Goal: Navigation & Orientation: Find specific page/section

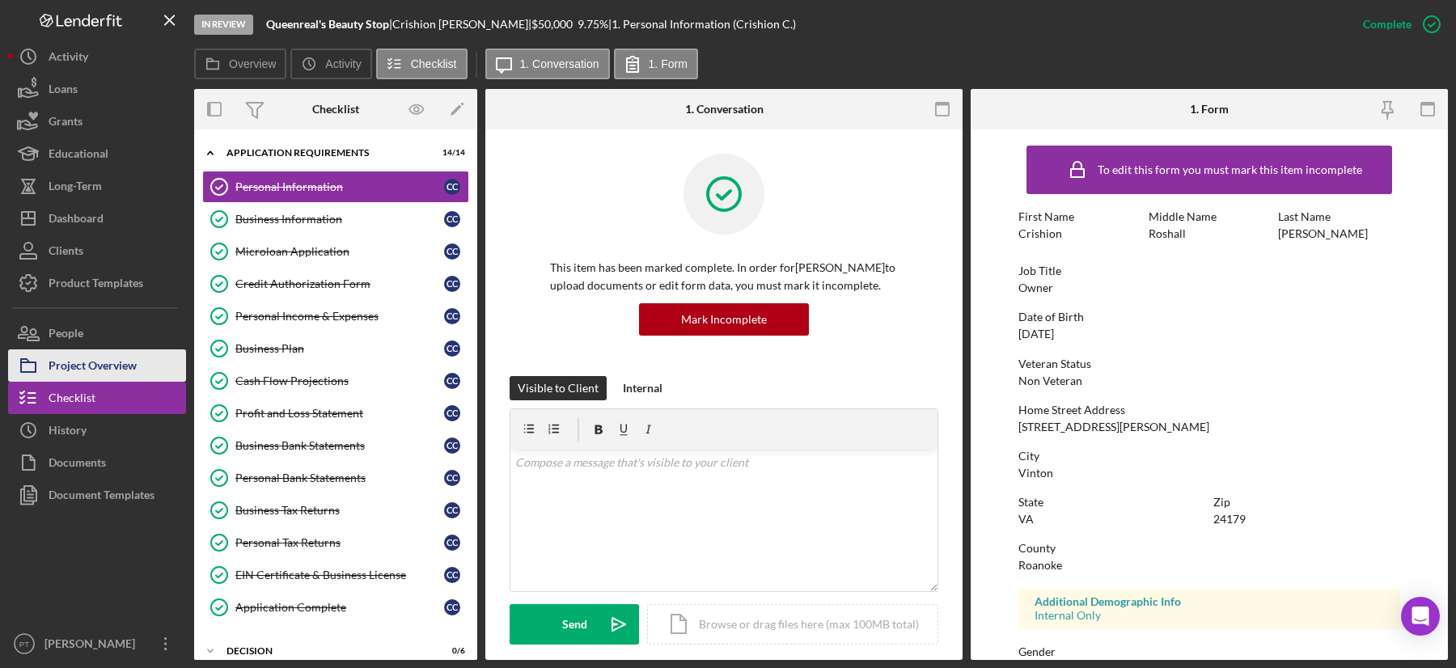
click at [129, 355] on div "Project Overview" at bounding box center [93, 367] width 88 height 36
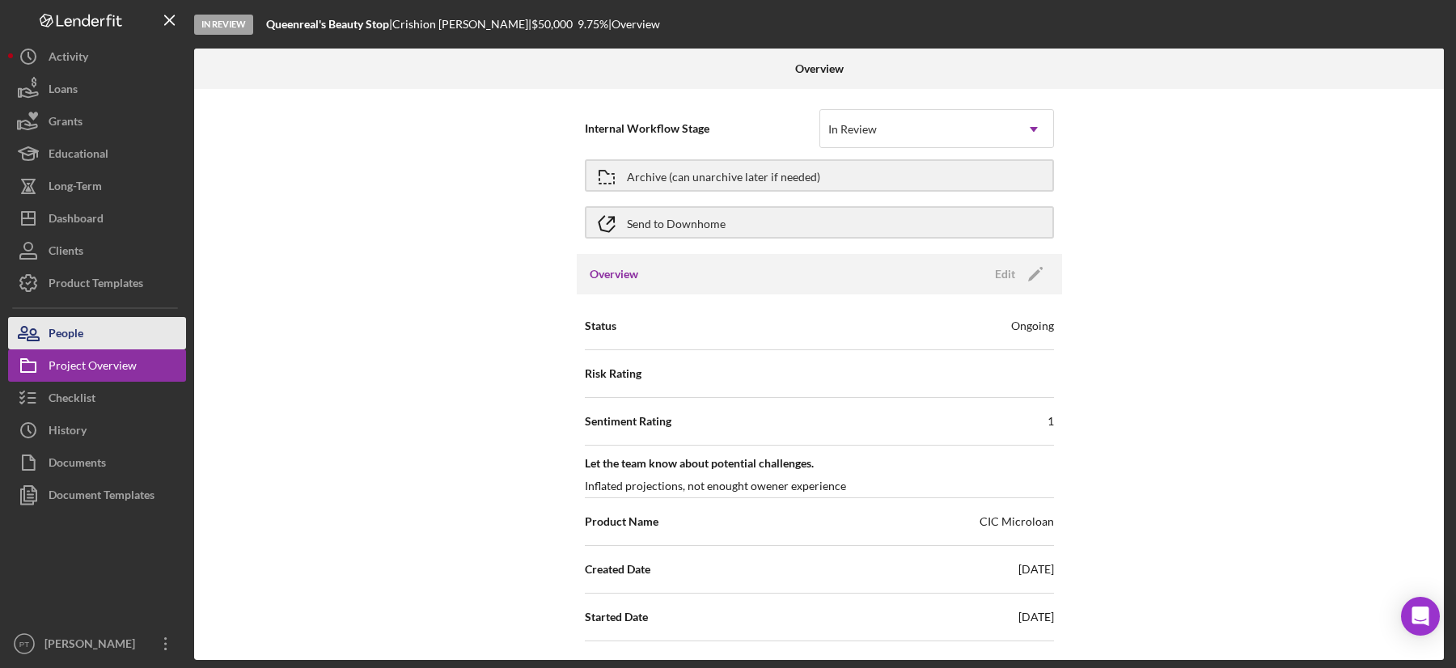
click at [124, 331] on button "People" at bounding box center [97, 333] width 178 height 32
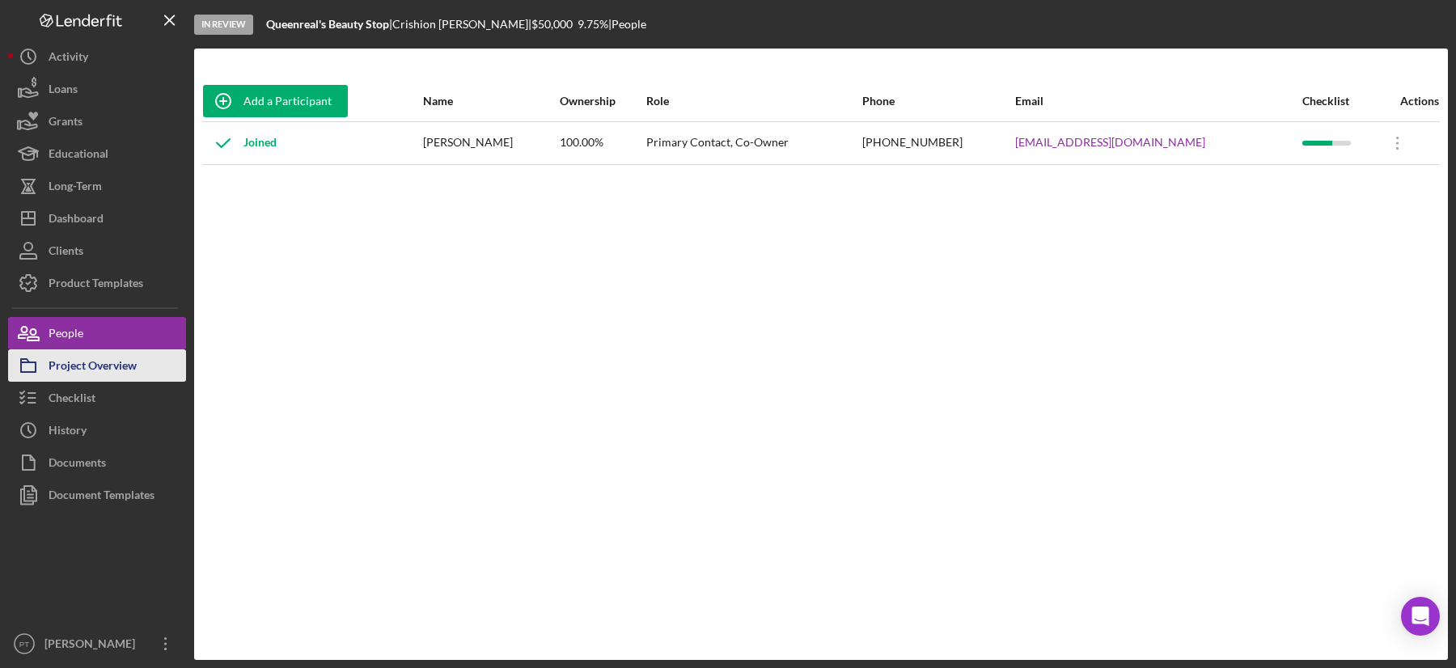
click at [118, 354] on div "Project Overview" at bounding box center [93, 367] width 88 height 36
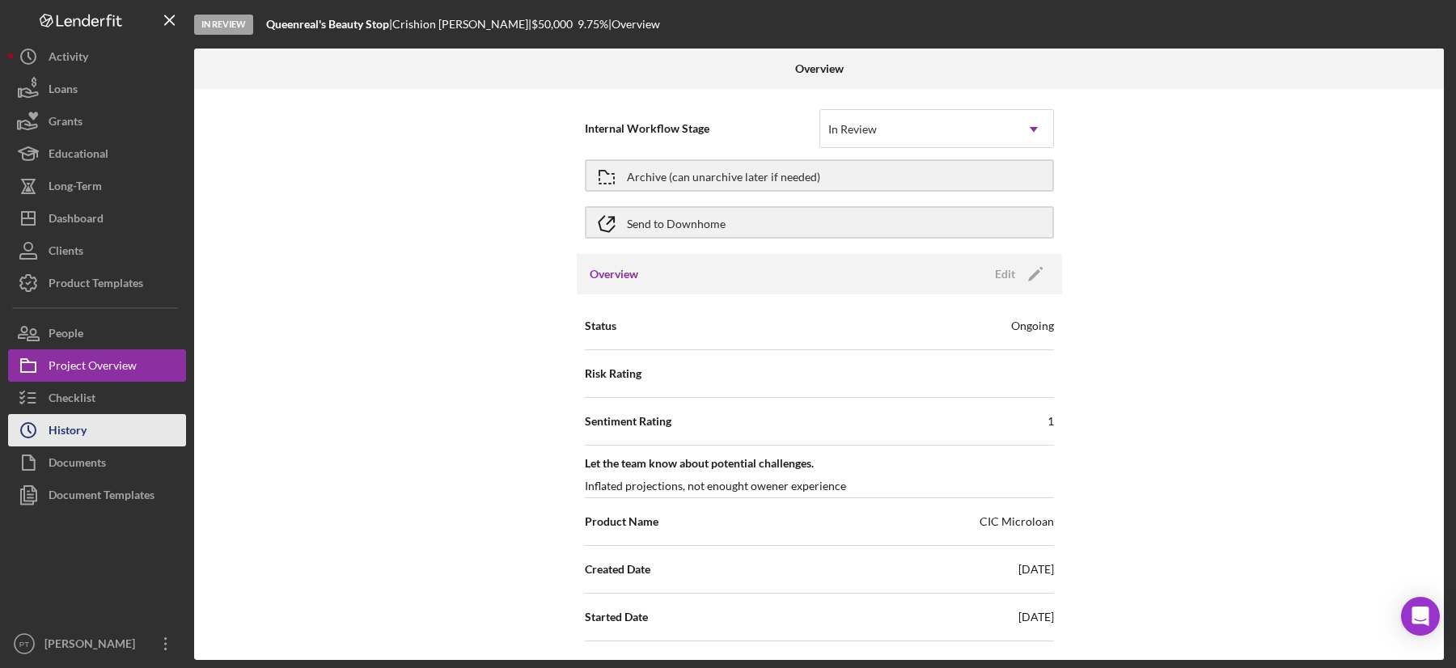
click at [93, 433] on button "Icon/History History" at bounding box center [97, 430] width 178 height 32
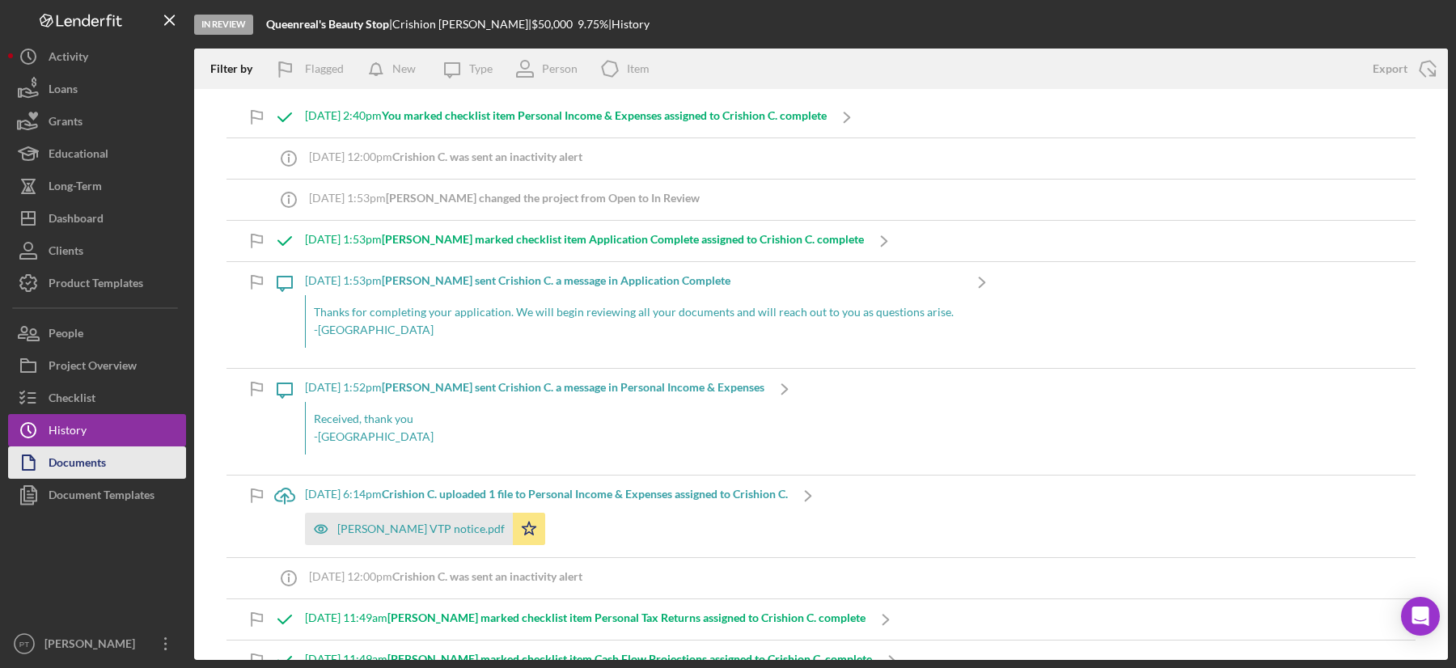
click at [83, 470] on div "Documents" at bounding box center [77, 464] width 57 height 36
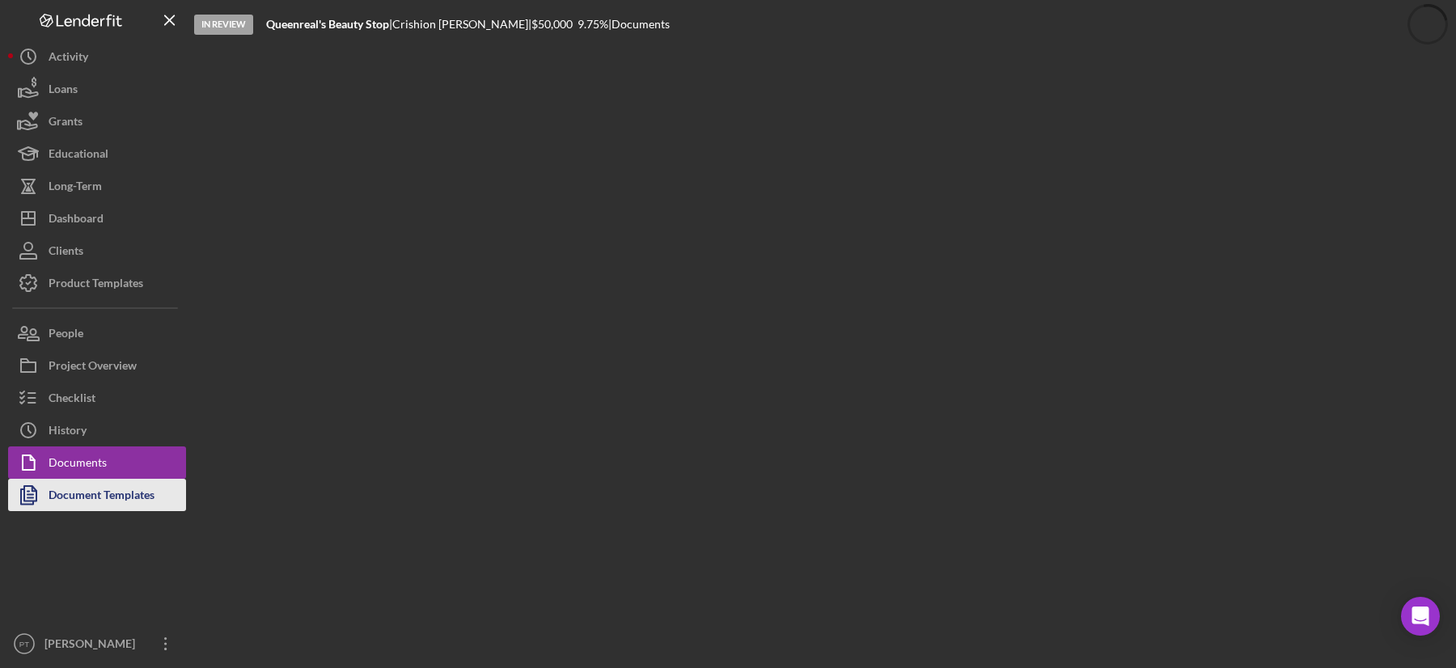
click at [88, 493] on div "Document Templates" at bounding box center [102, 497] width 106 height 36
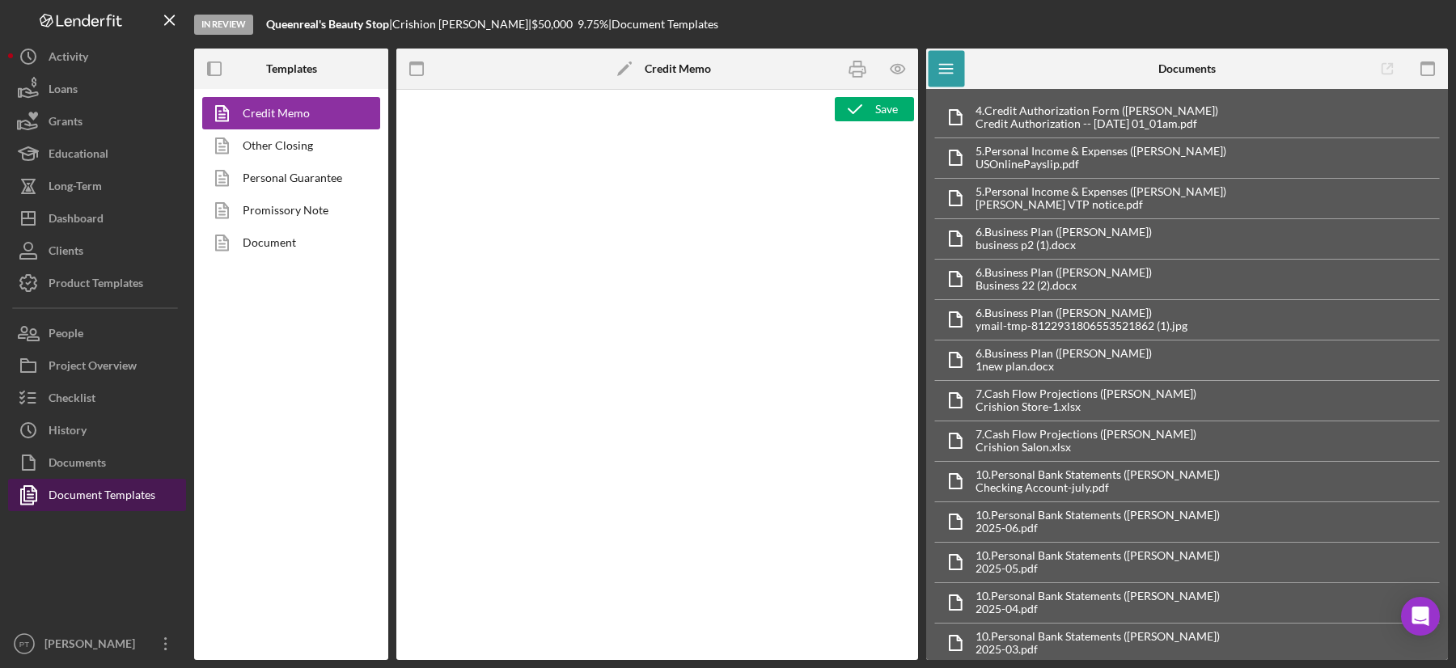
type textarea "<p>Copy and paste, or create, your credit memo here.</p>"
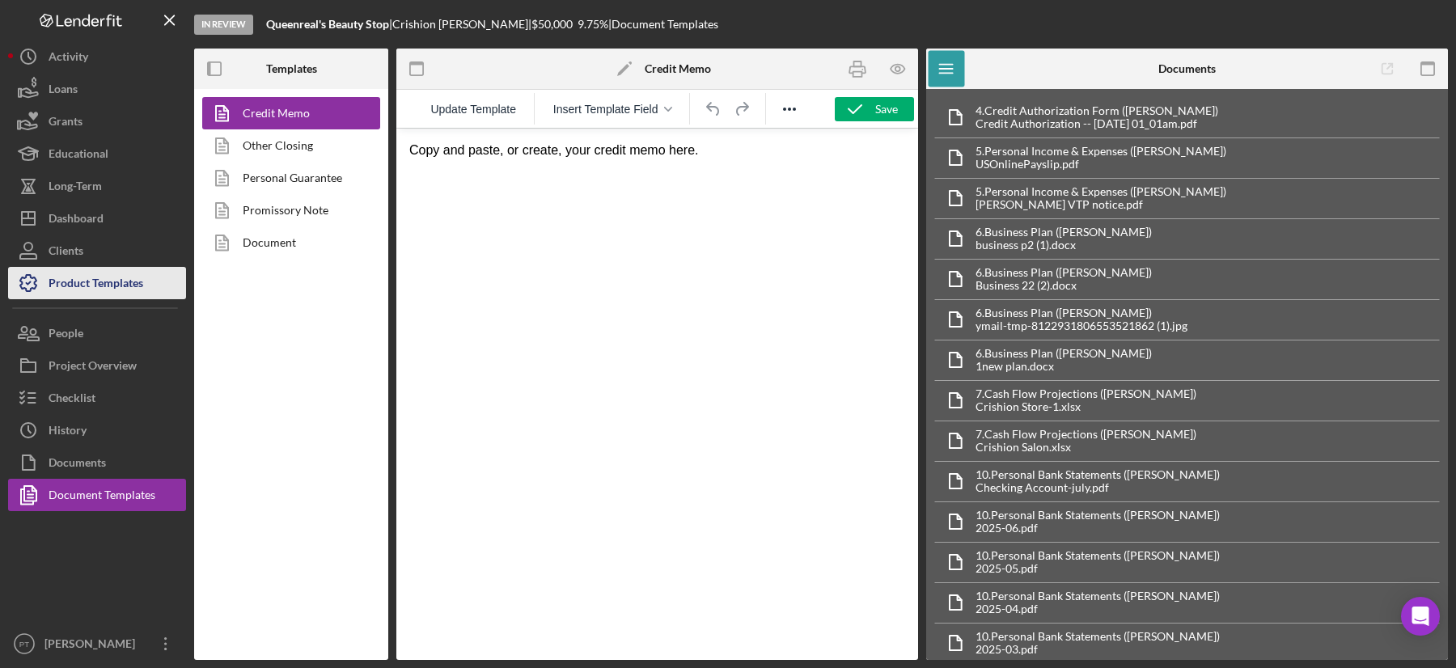
click at [100, 271] on div "Product Templates" at bounding box center [96, 285] width 95 height 36
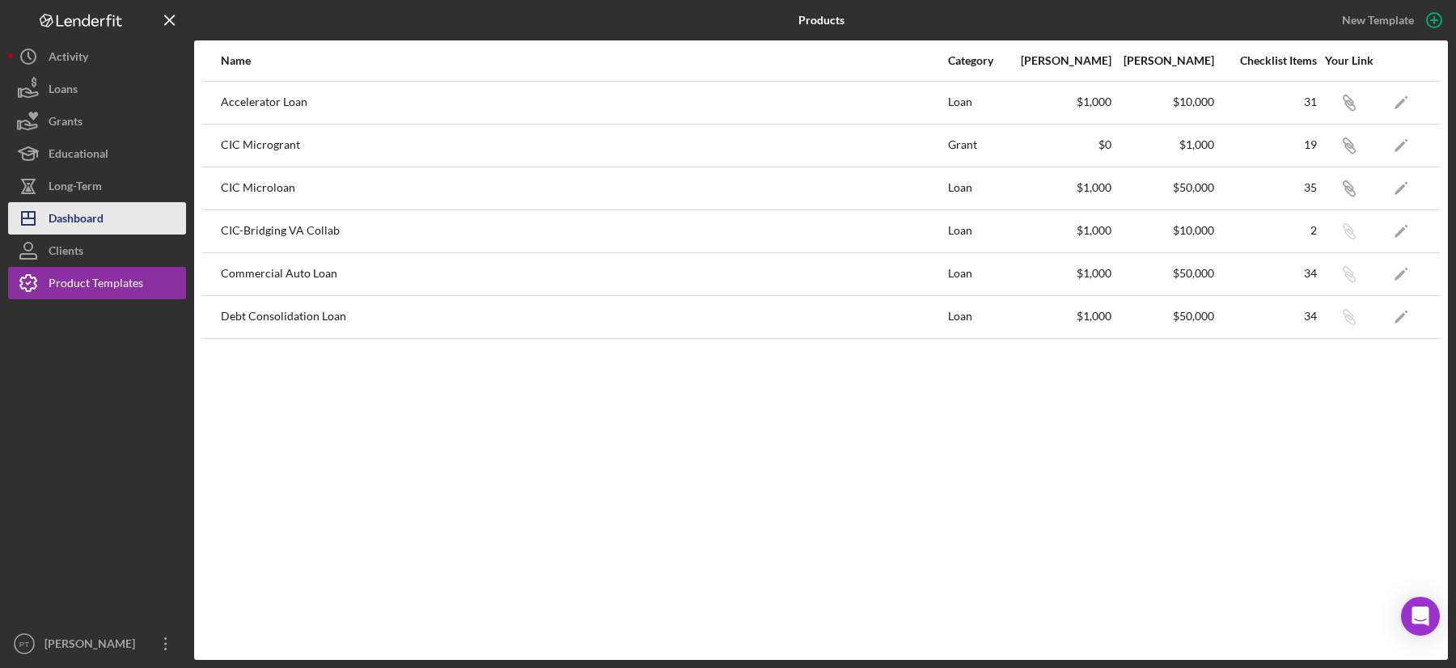
click at [94, 207] on div "Dashboard" at bounding box center [76, 220] width 55 height 36
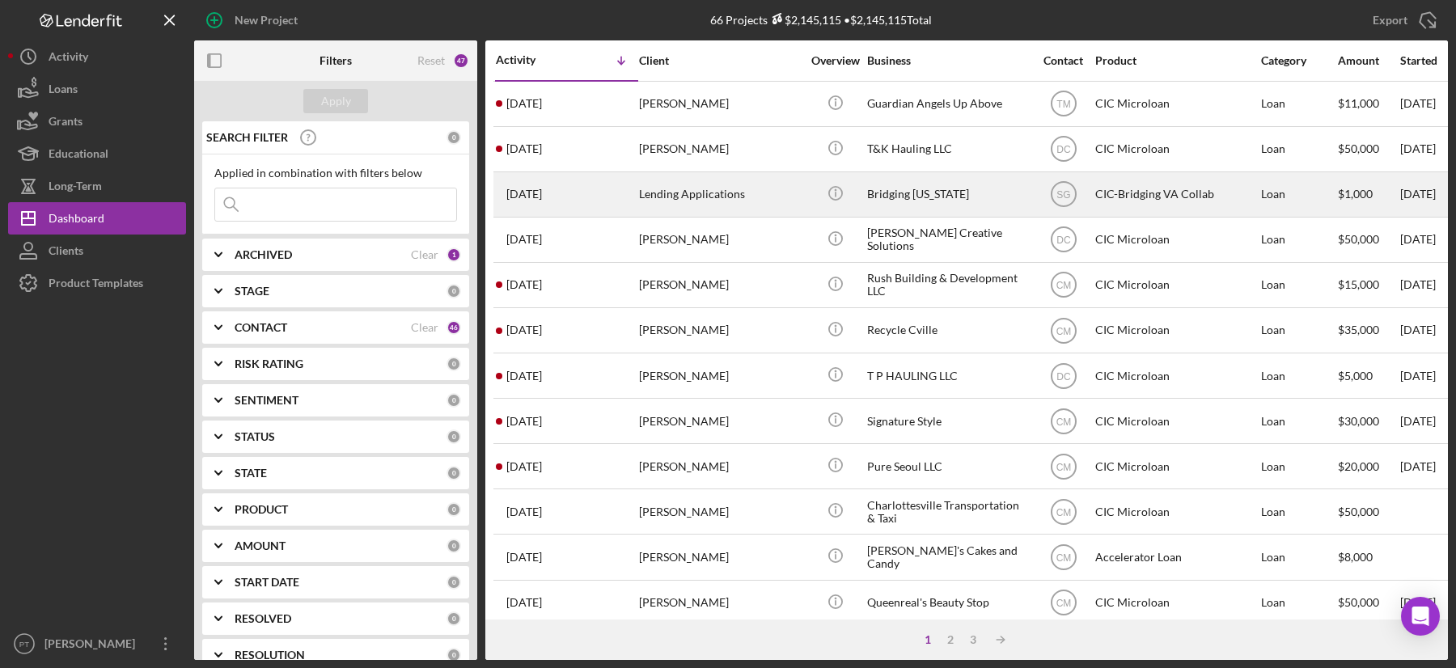
click at [589, 184] on div "[DATE] Lending Applications" at bounding box center [567, 194] width 142 height 43
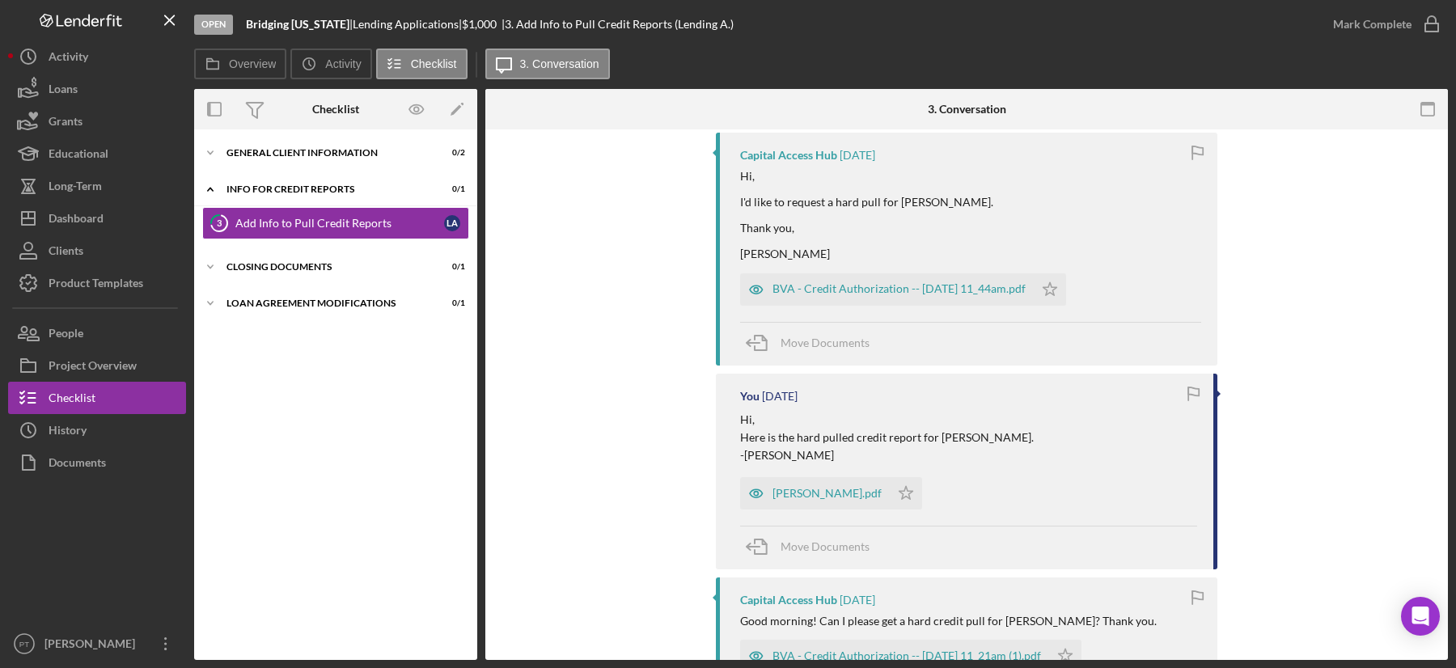
scroll to position [523, 0]
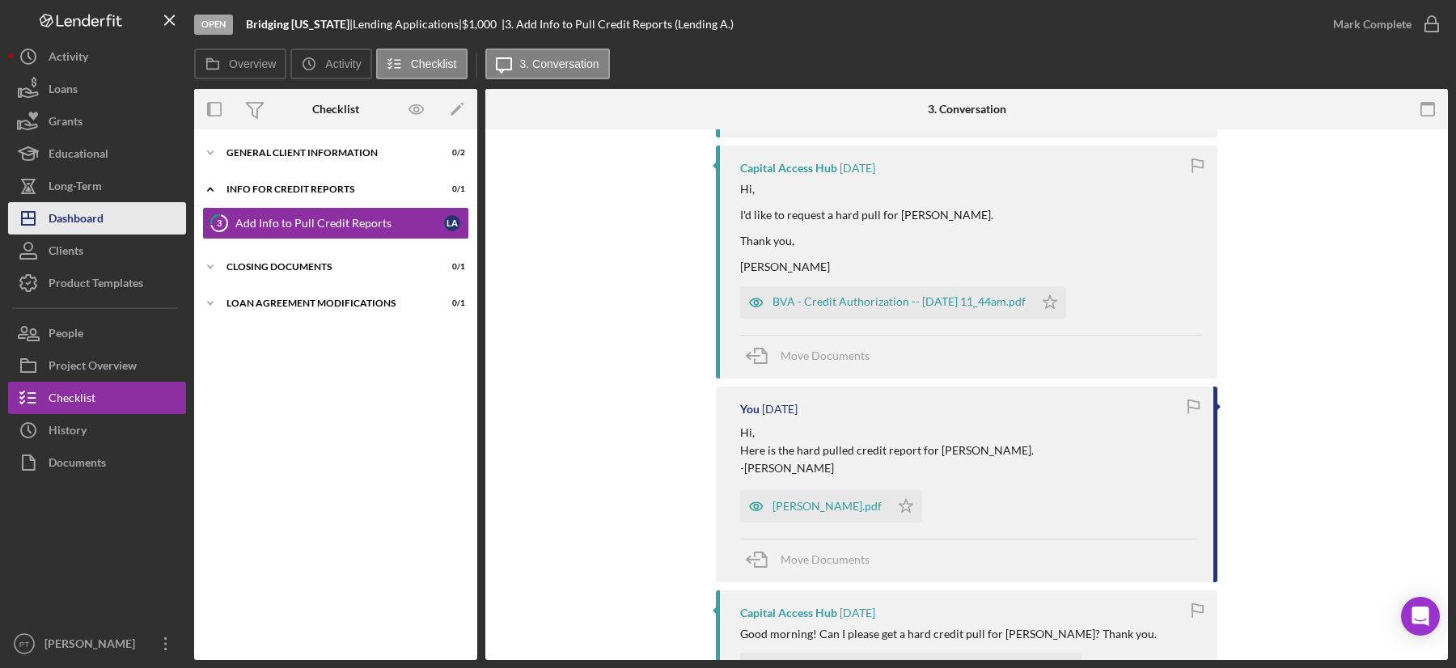
click at [111, 213] on button "Icon/Dashboard Dashboard" at bounding box center [97, 218] width 178 height 32
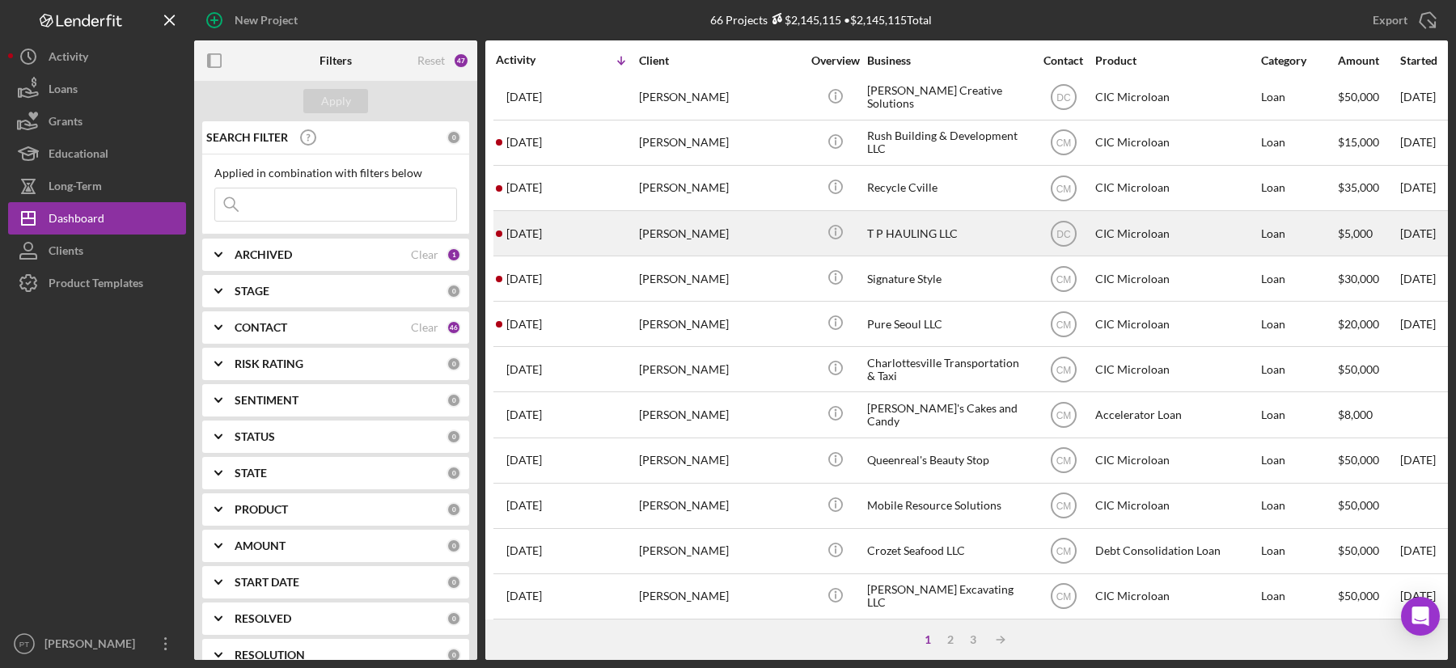
scroll to position [147, 0]
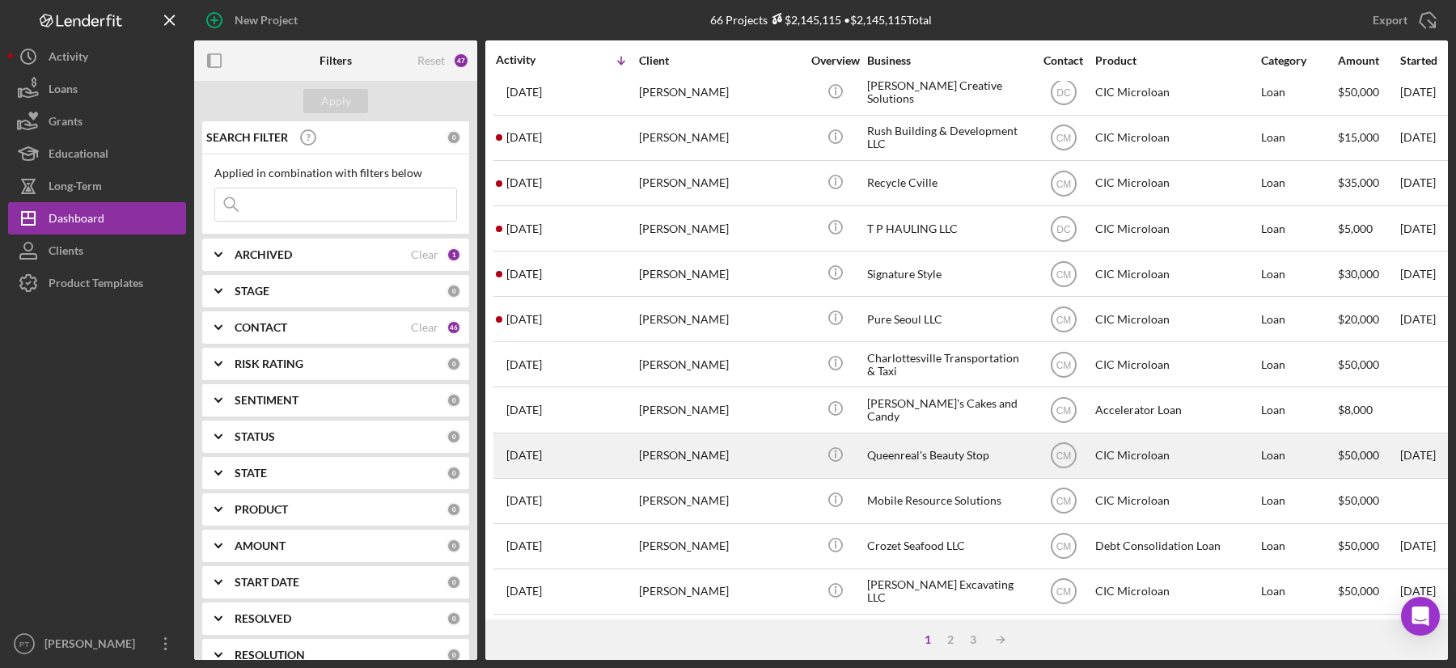
click at [740, 454] on div "[PERSON_NAME]" at bounding box center [720, 455] width 162 height 43
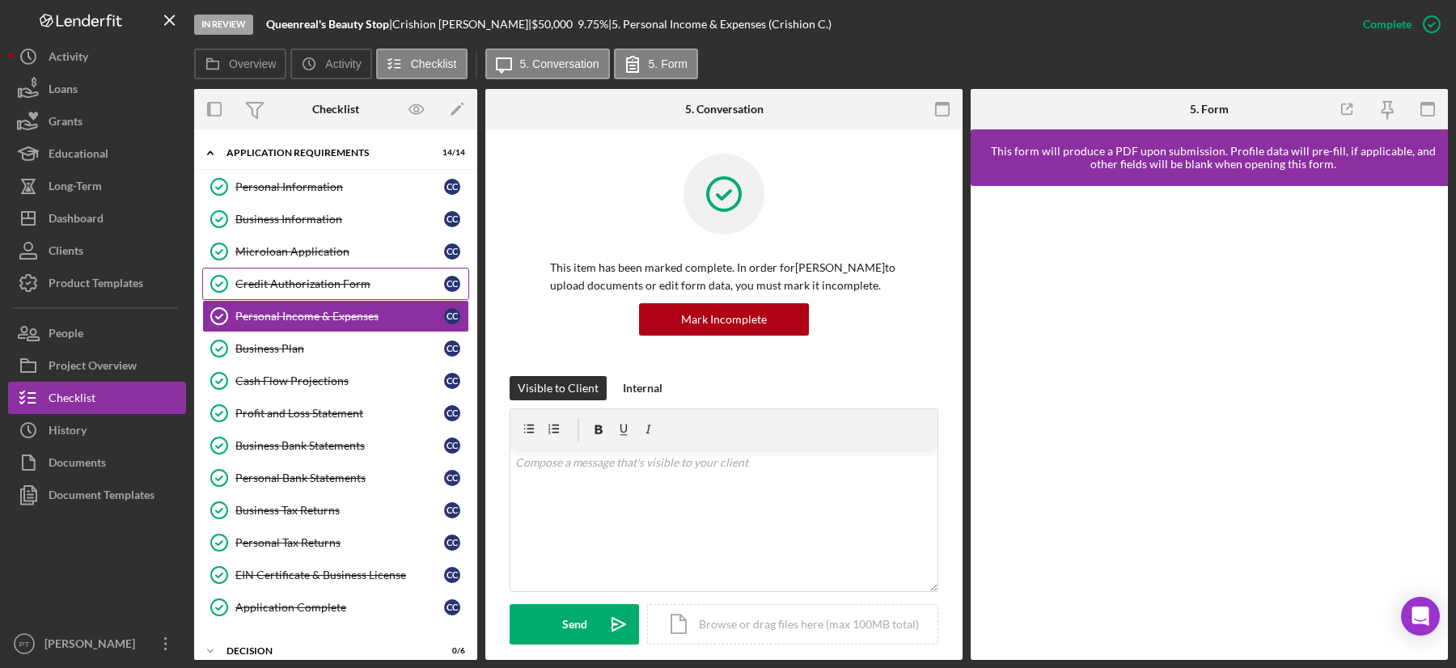
click at [357, 280] on div "Credit Authorization Form" at bounding box center [339, 283] width 209 height 13
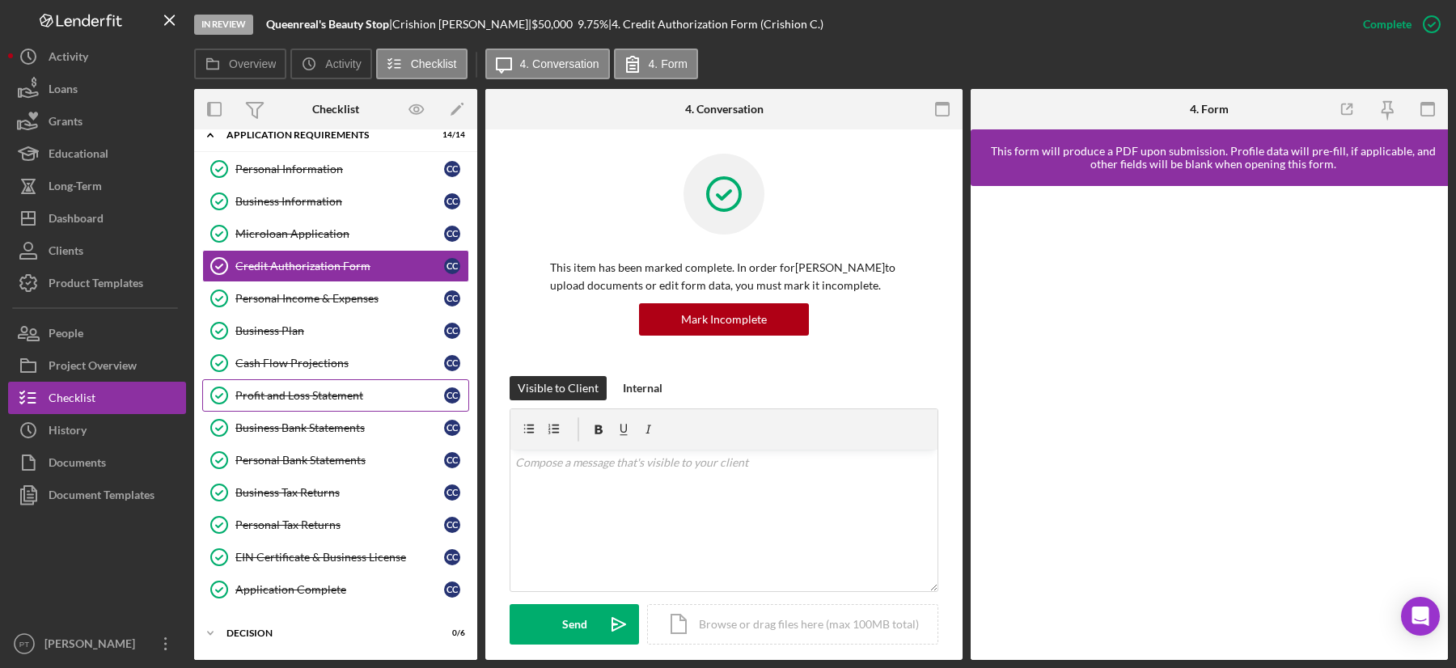
scroll to position [19, 0]
